Goal: Transaction & Acquisition: Purchase product/service

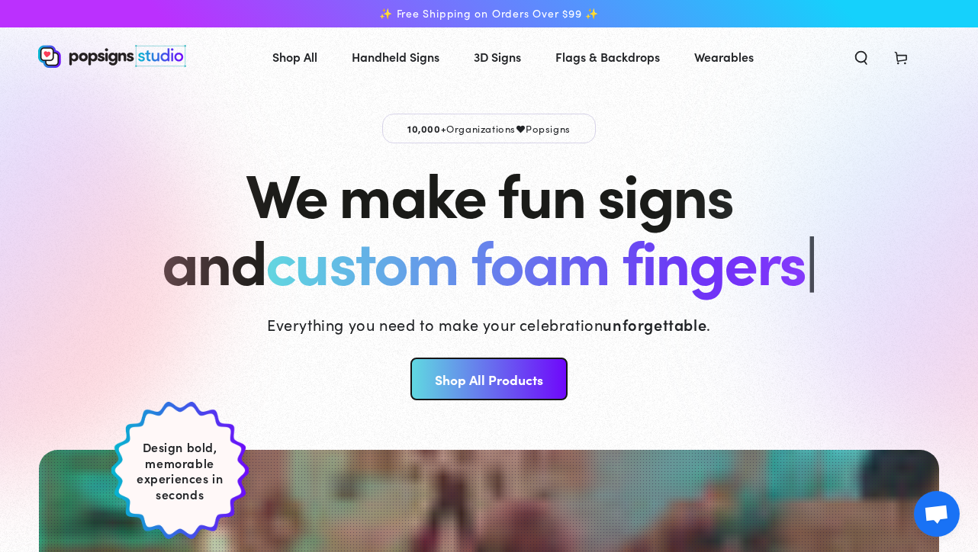
click at [493, 388] on link "Shop All Products" at bounding box center [488, 379] width 156 height 43
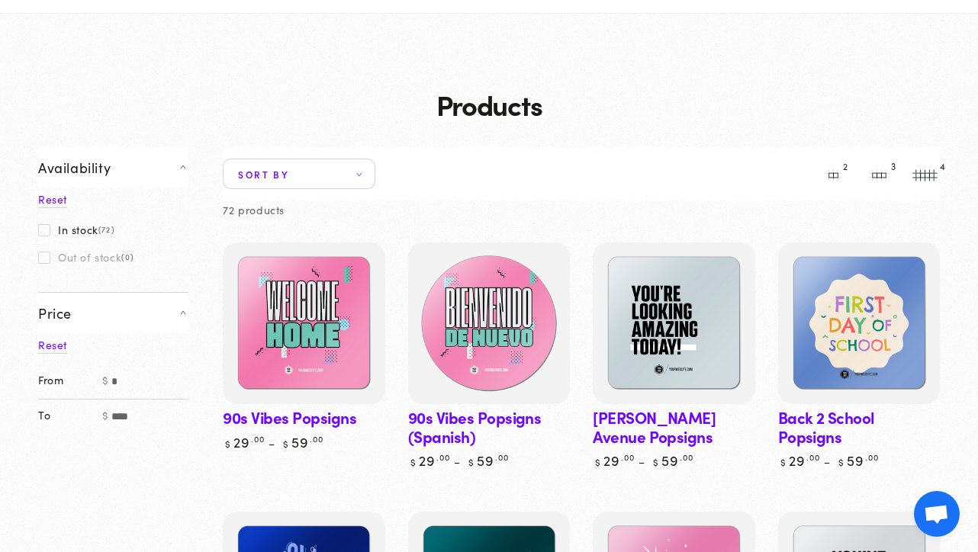
scroll to position [78, 0]
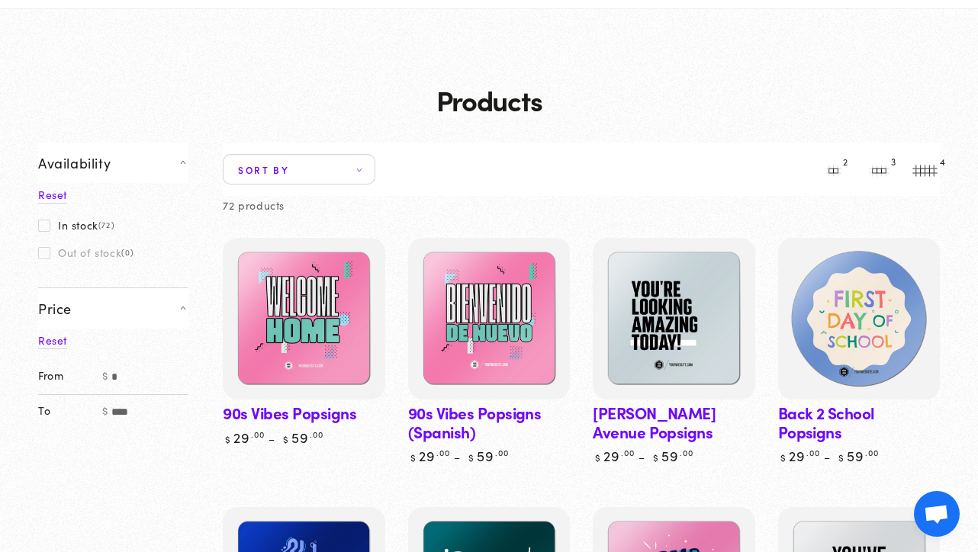
click at [864, 311] on img at bounding box center [858, 319] width 167 height 167
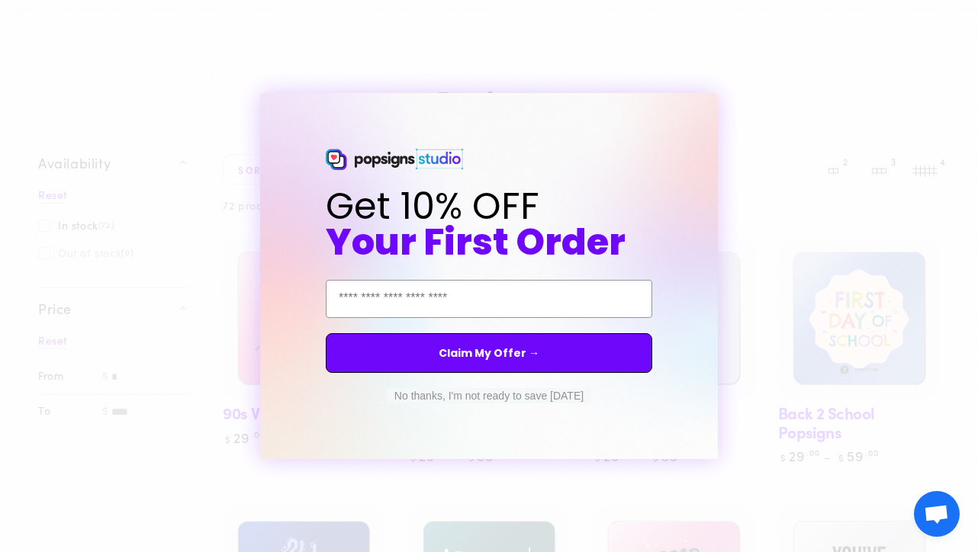
click at [496, 400] on button "No thanks, I'm not ready to save [DATE]" at bounding box center [489, 395] width 204 height 15
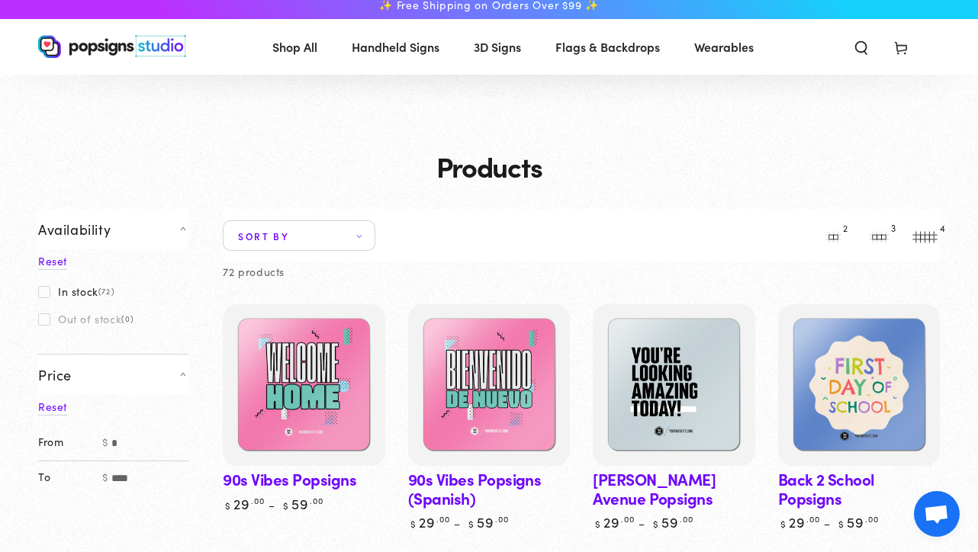
scroll to position [0, 0]
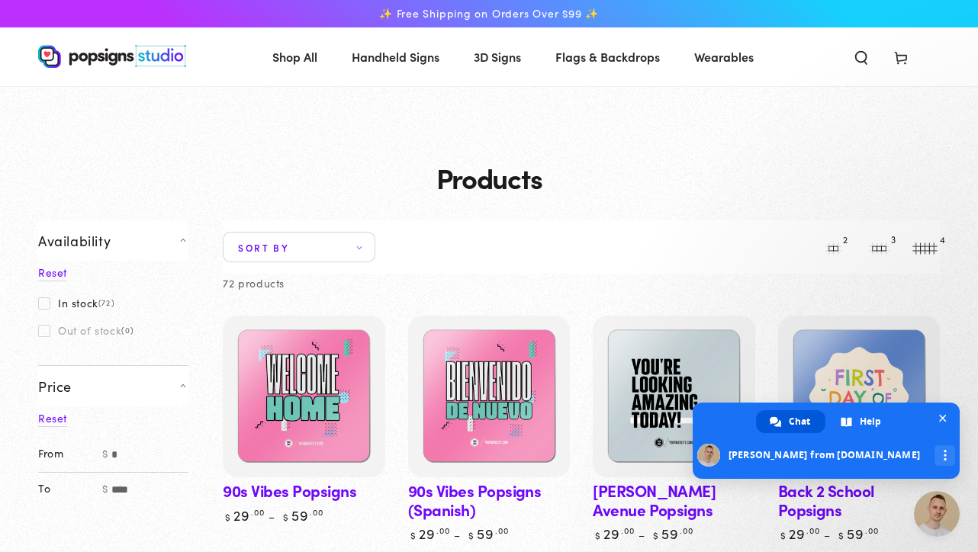
type textarea "******"
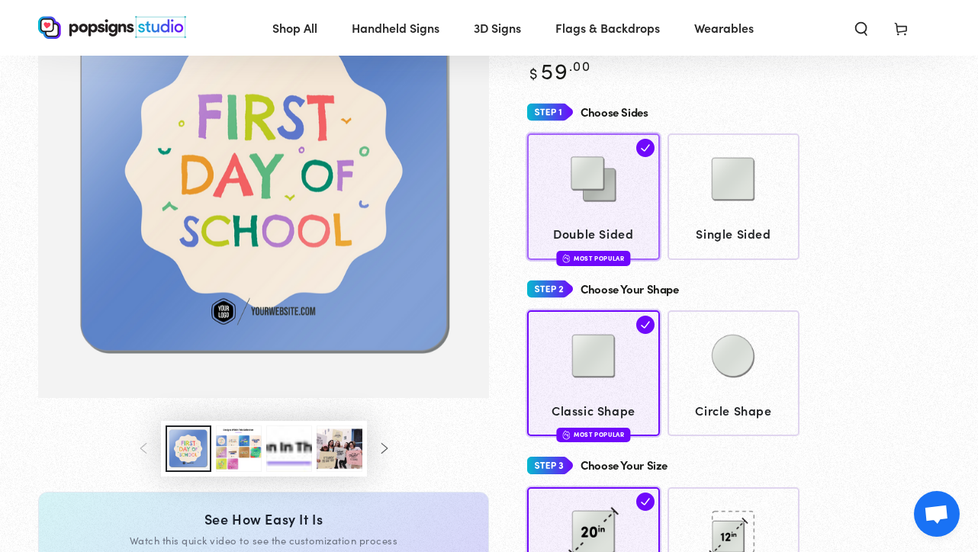
scroll to position [172, 0]
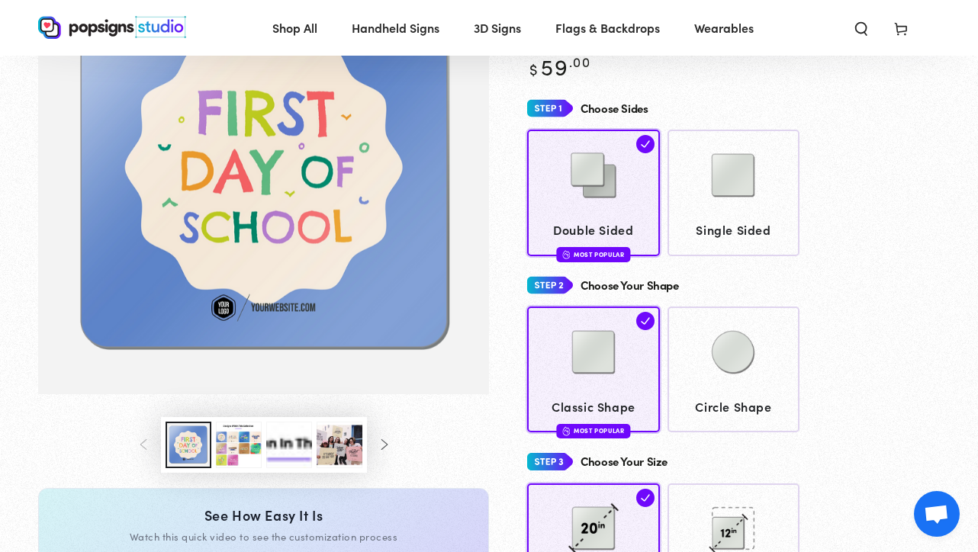
click at [233, 449] on button "Load image 3 in gallery view" at bounding box center [239, 445] width 46 height 47
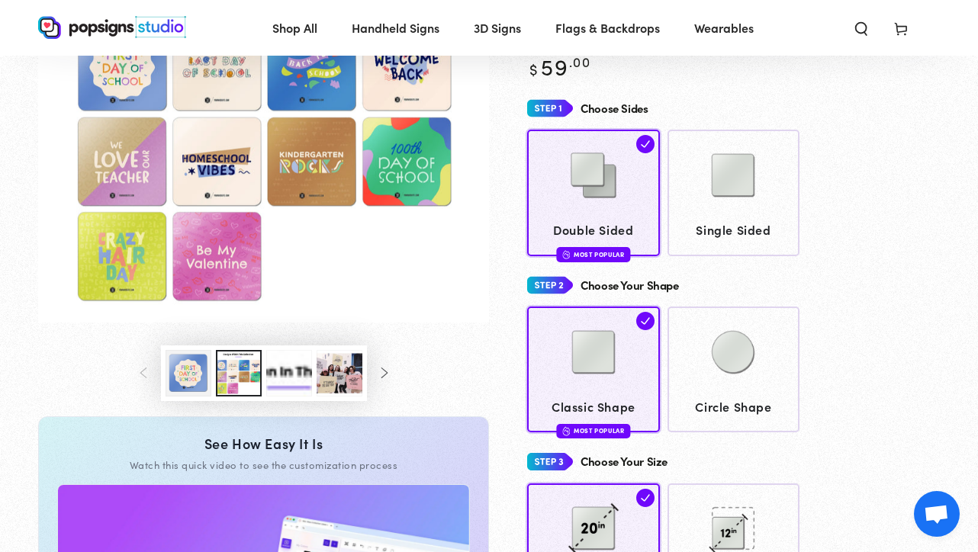
scroll to position [100, 0]
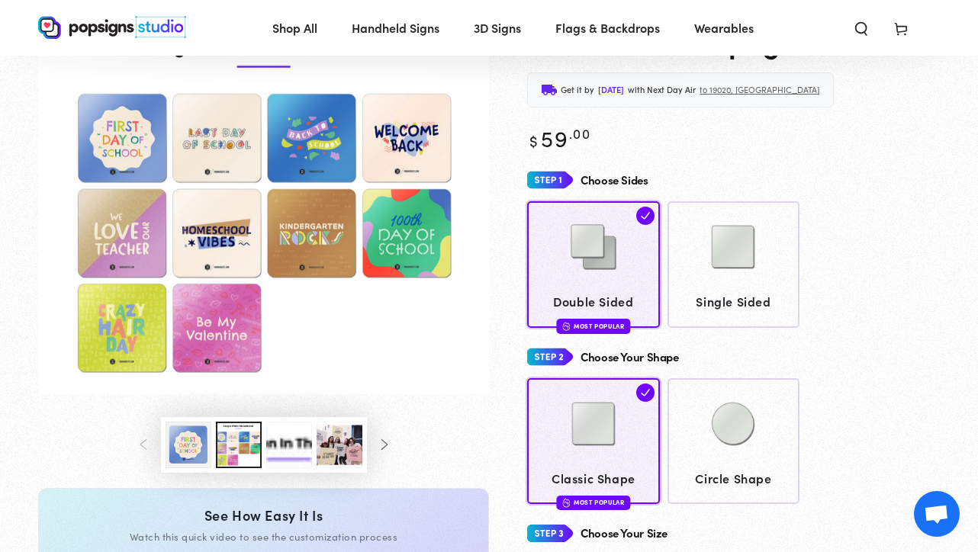
click at [196, 451] on button "Load image 1 in gallery view" at bounding box center [189, 445] width 46 height 47
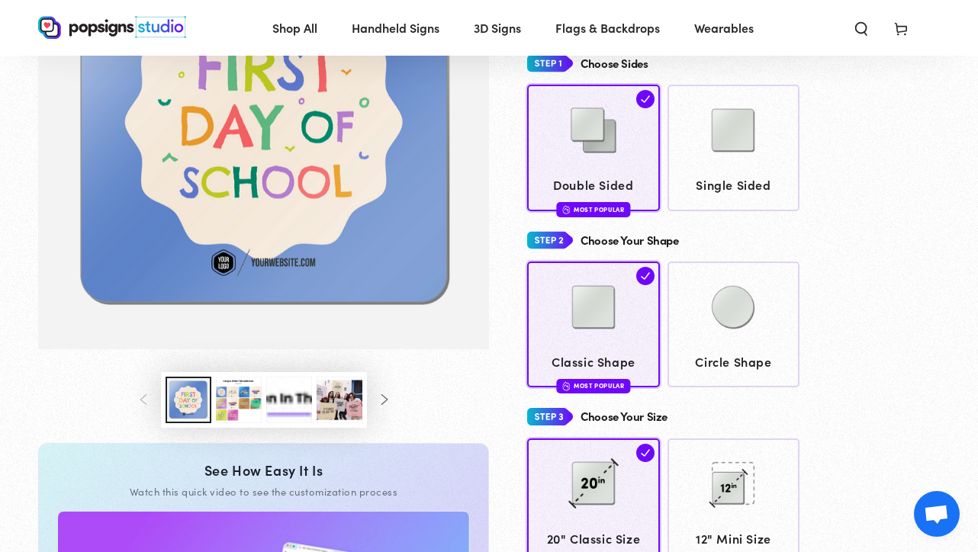
scroll to position [160, 0]
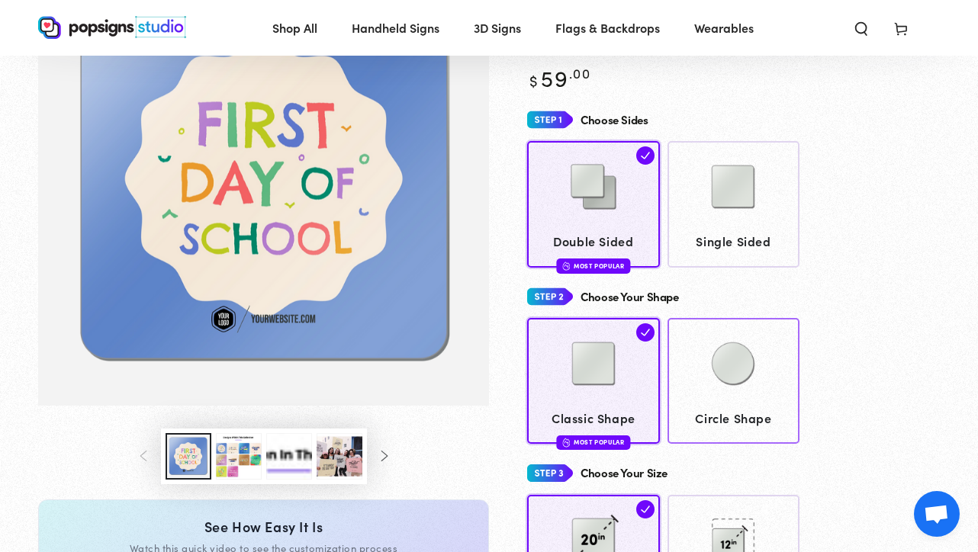
click at [722, 379] on img at bounding box center [733, 364] width 76 height 76
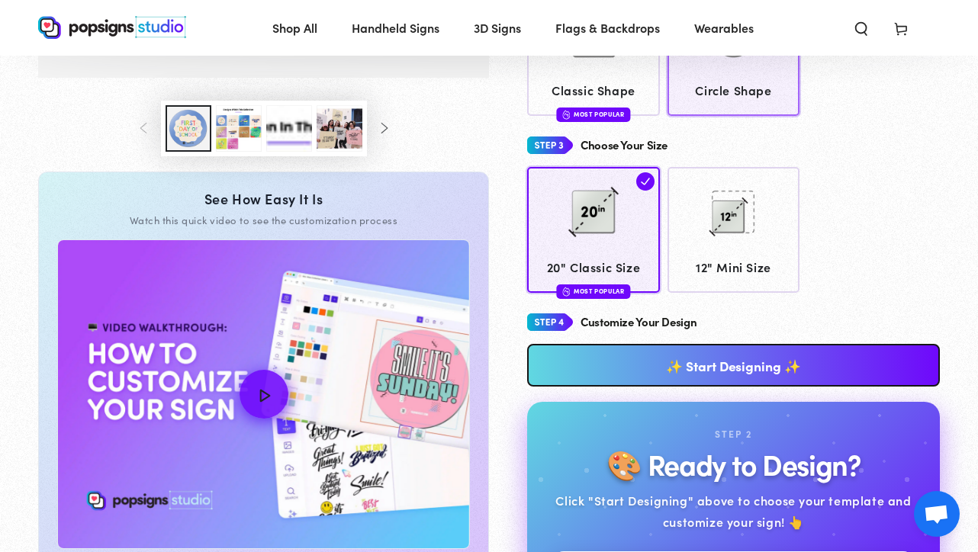
scroll to position [529, 0]
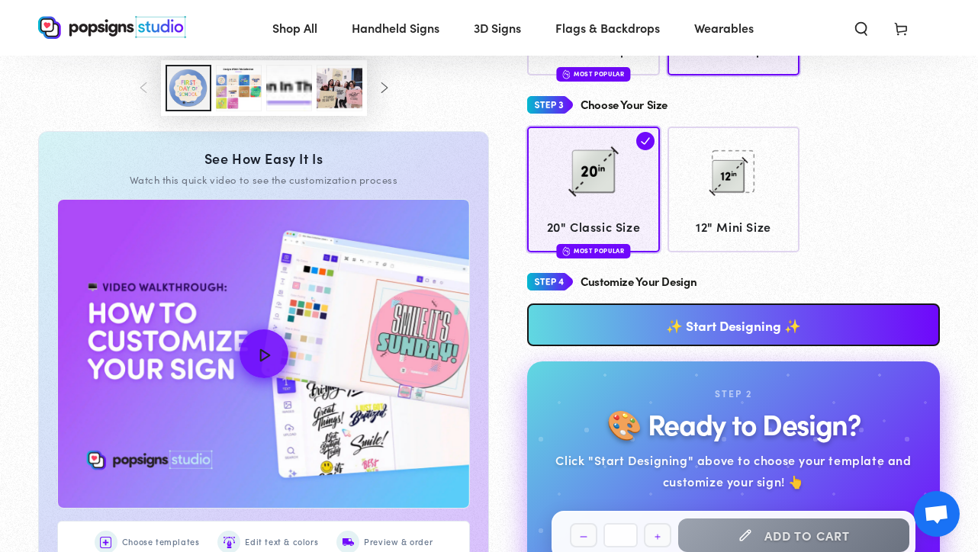
click at [722, 327] on link "✨ Start Designing ✨" at bounding box center [733, 325] width 413 height 43
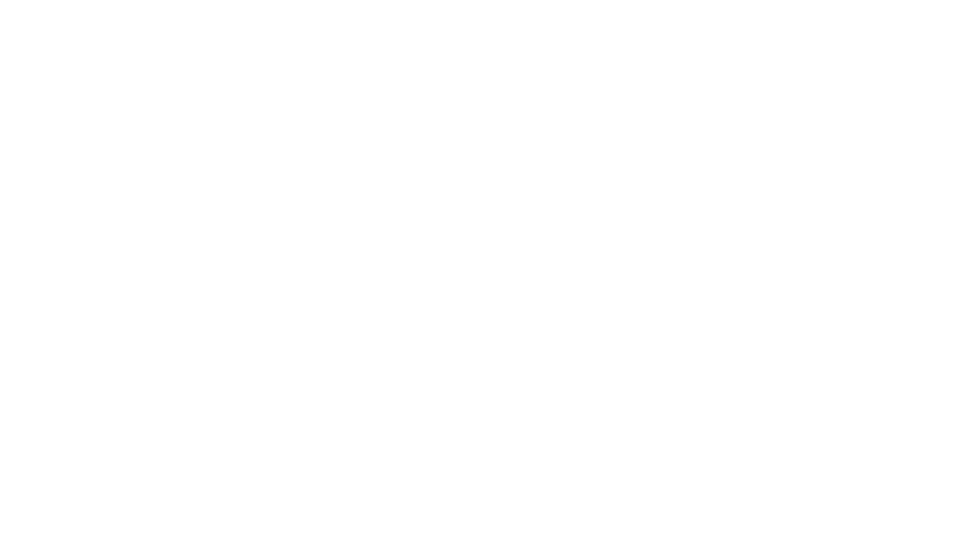
scroll to position [0, 0]
type textarea "An ancient tree with a door leading to a magical world"
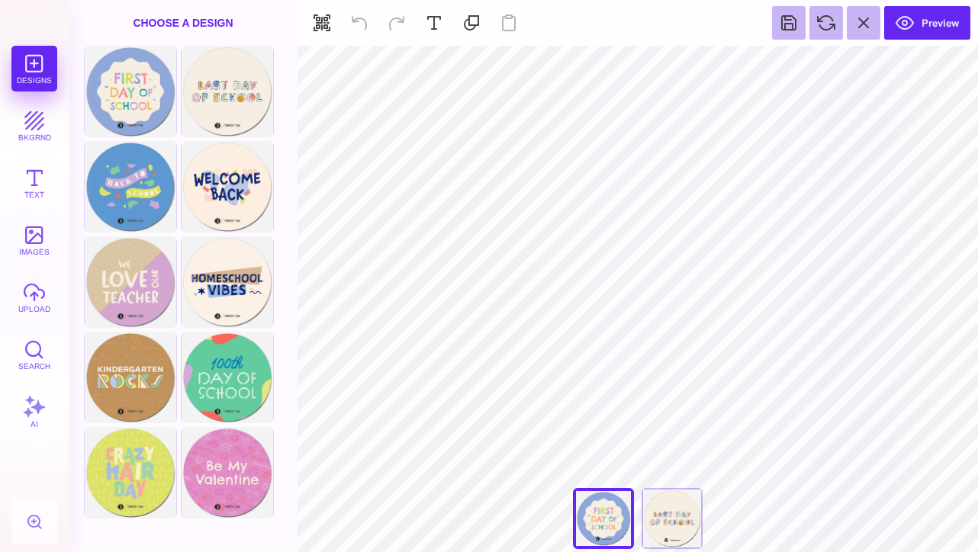
click at [215, 29] on div "Choose A Design" at bounding box center [183, 23] width 229 height 46
click at [214, 20] on div "Choose A Design" at bounding box center [183, 23] width 229 height 46
